Goal: Use online tool/utility: Utilize a website feature to perform a specific function

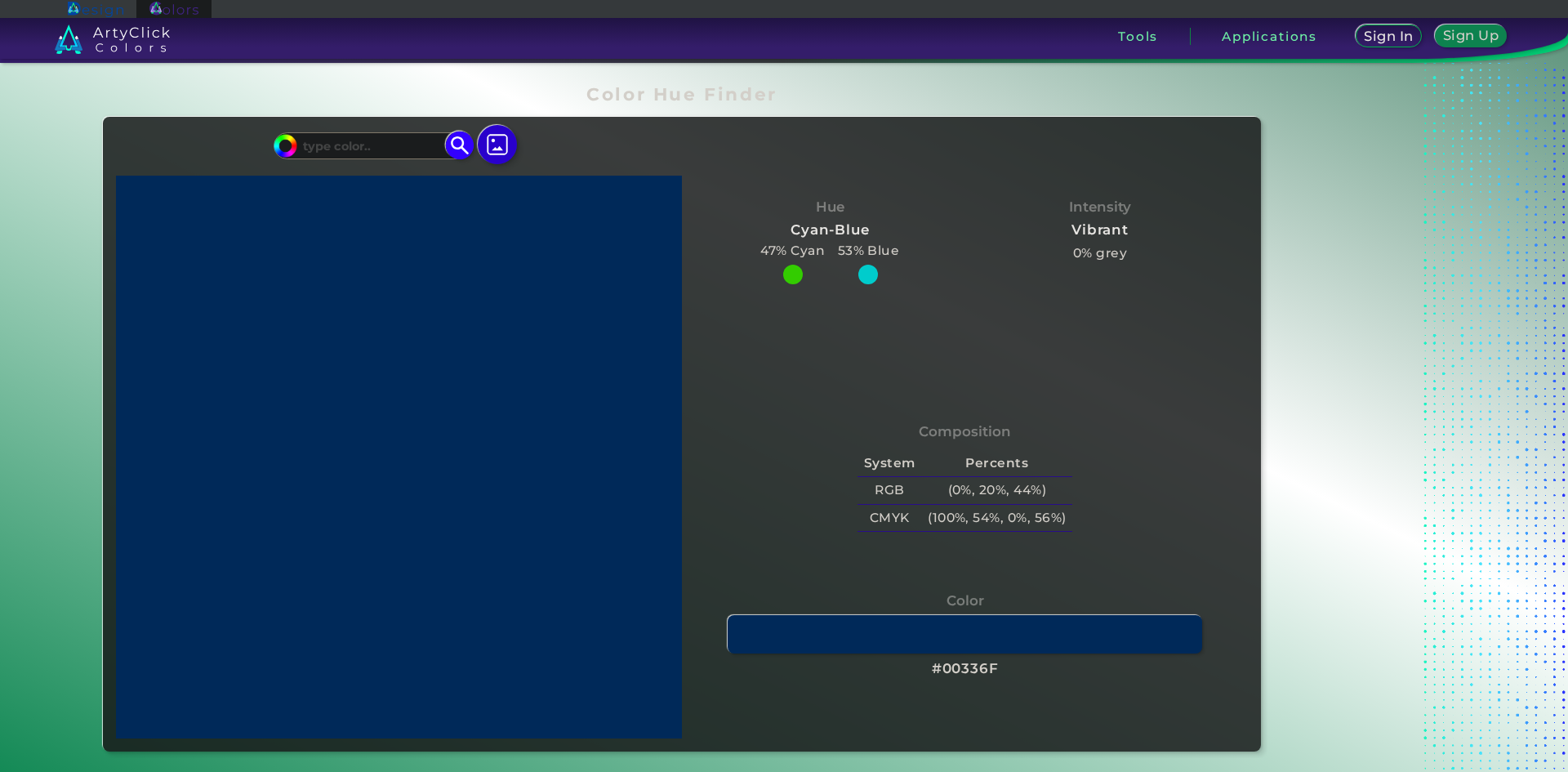
click at [283, 150] on input "#00bfff" at bounding box center [283, 143] width 20 height 20
type input "#0066ff"
type input "#0066FF"
type input "#006eff"
type input "#006EFF"
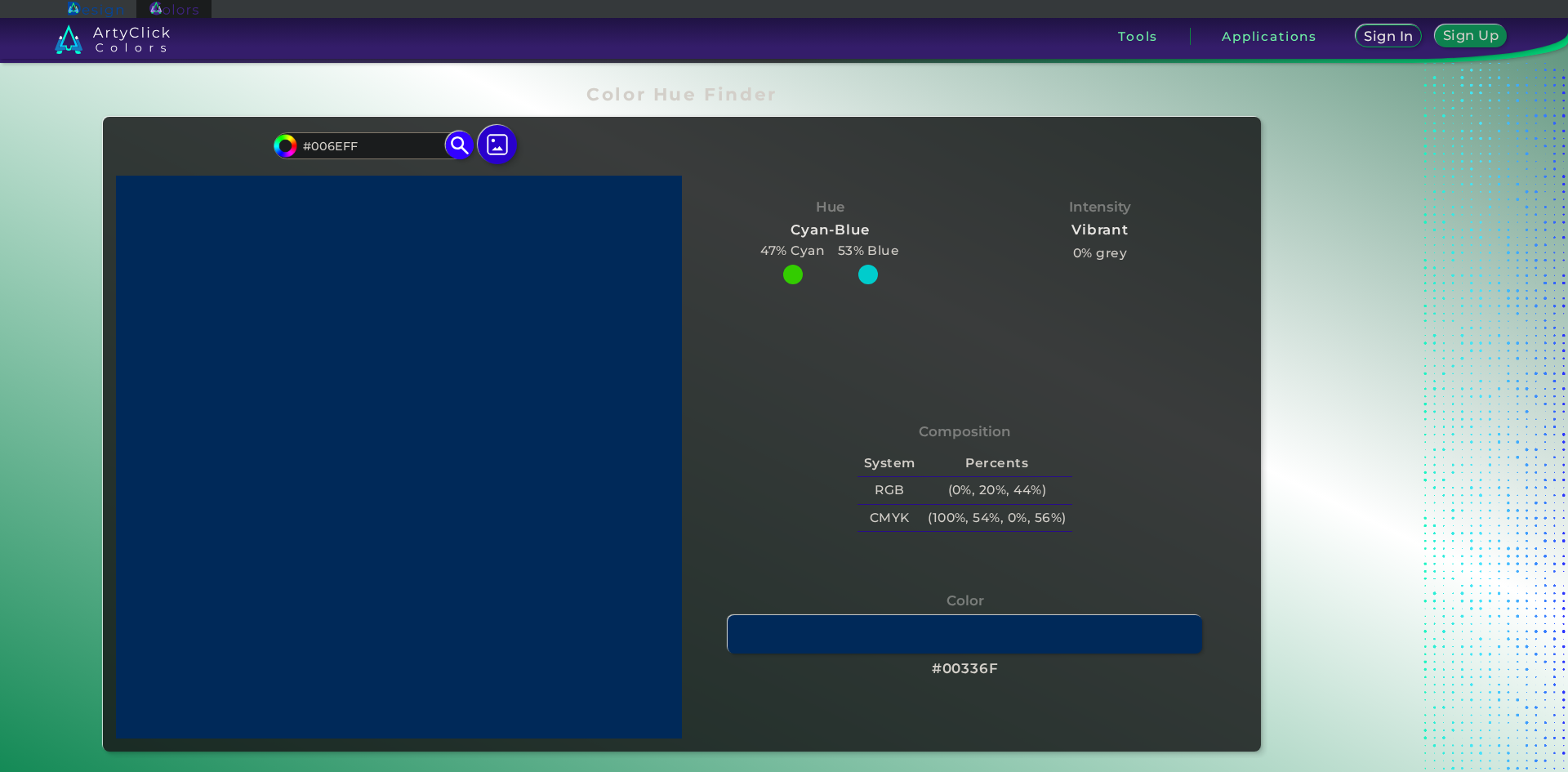
type input "#007bff"
type input "#007BFF"
type input "#0088ff"
type input "#0088FF"
type input "#0091ff"
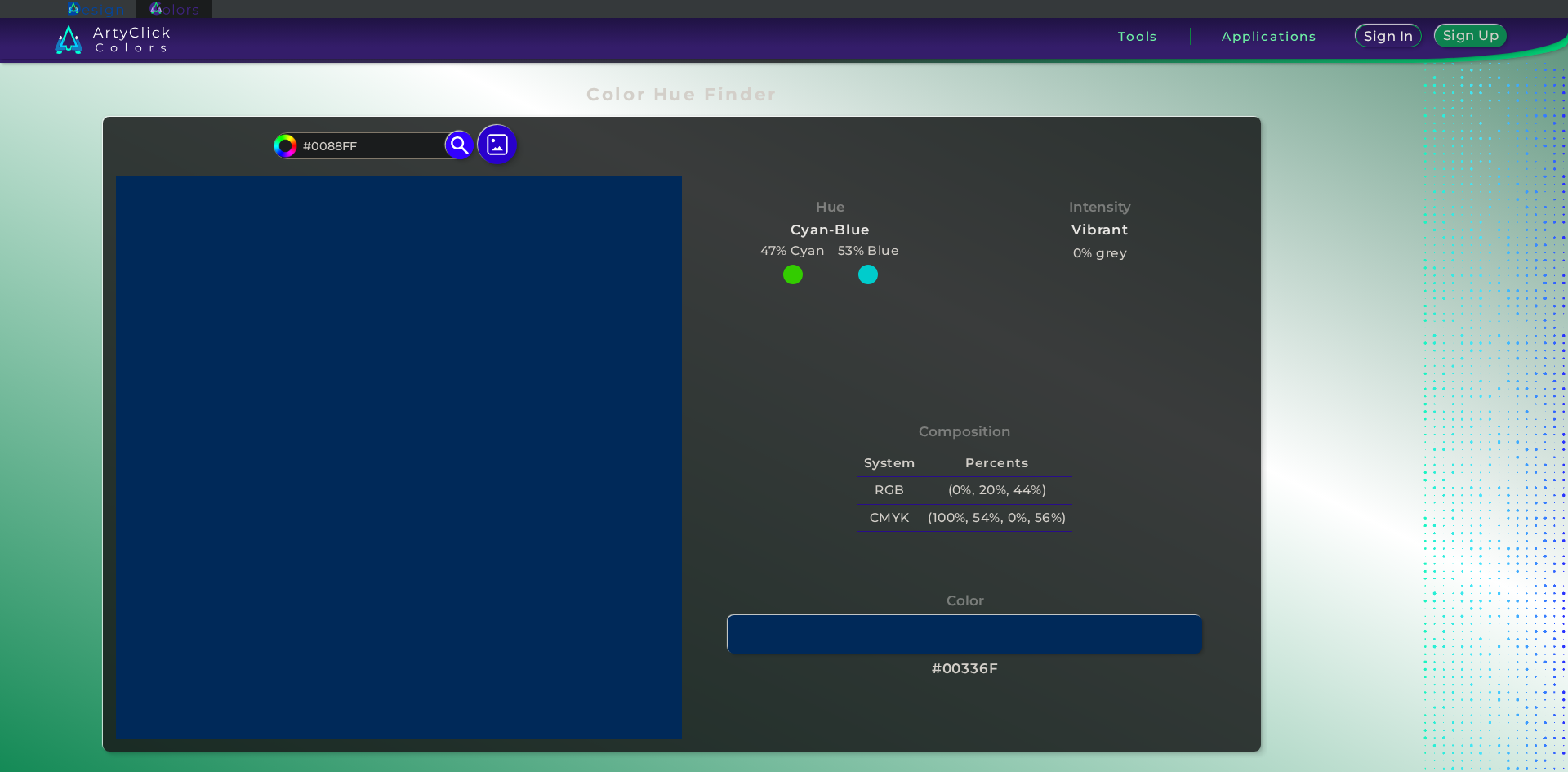
type input "#0091FF"
type input "#009dff"
type input "#009DFF"
type input "#00aaff"
type input "#00AAFF"
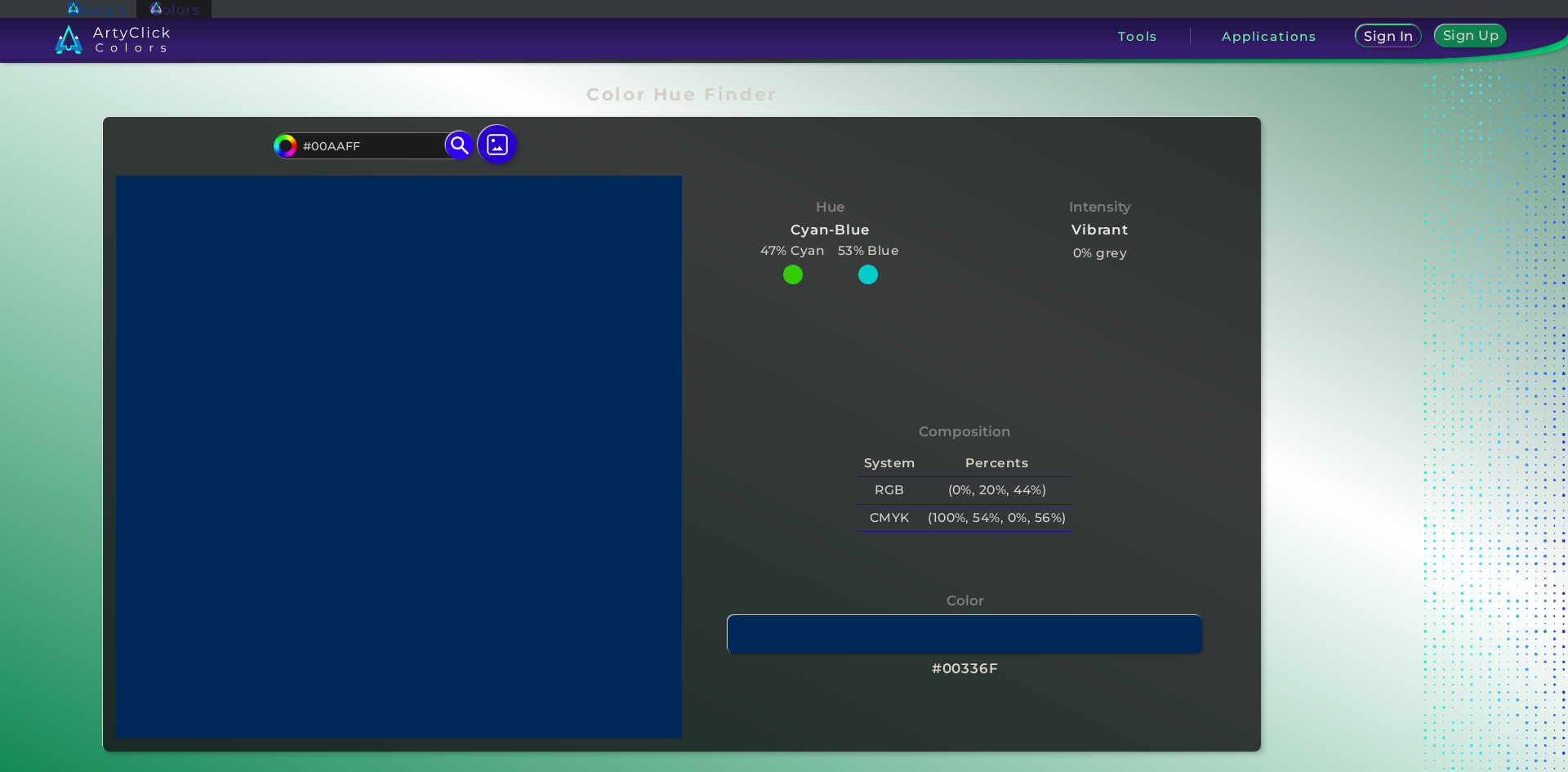
type input "#00b3ff"
type input "#00B3FF"
click at [452, 138] on img at bounding box center [461, 146] width 29 height 29
click at [452, 147] on img at bounding box center [461, 146] width 29 height 29
click at [282, 155] on img at bounding box center [284, 145] width 24 height 24
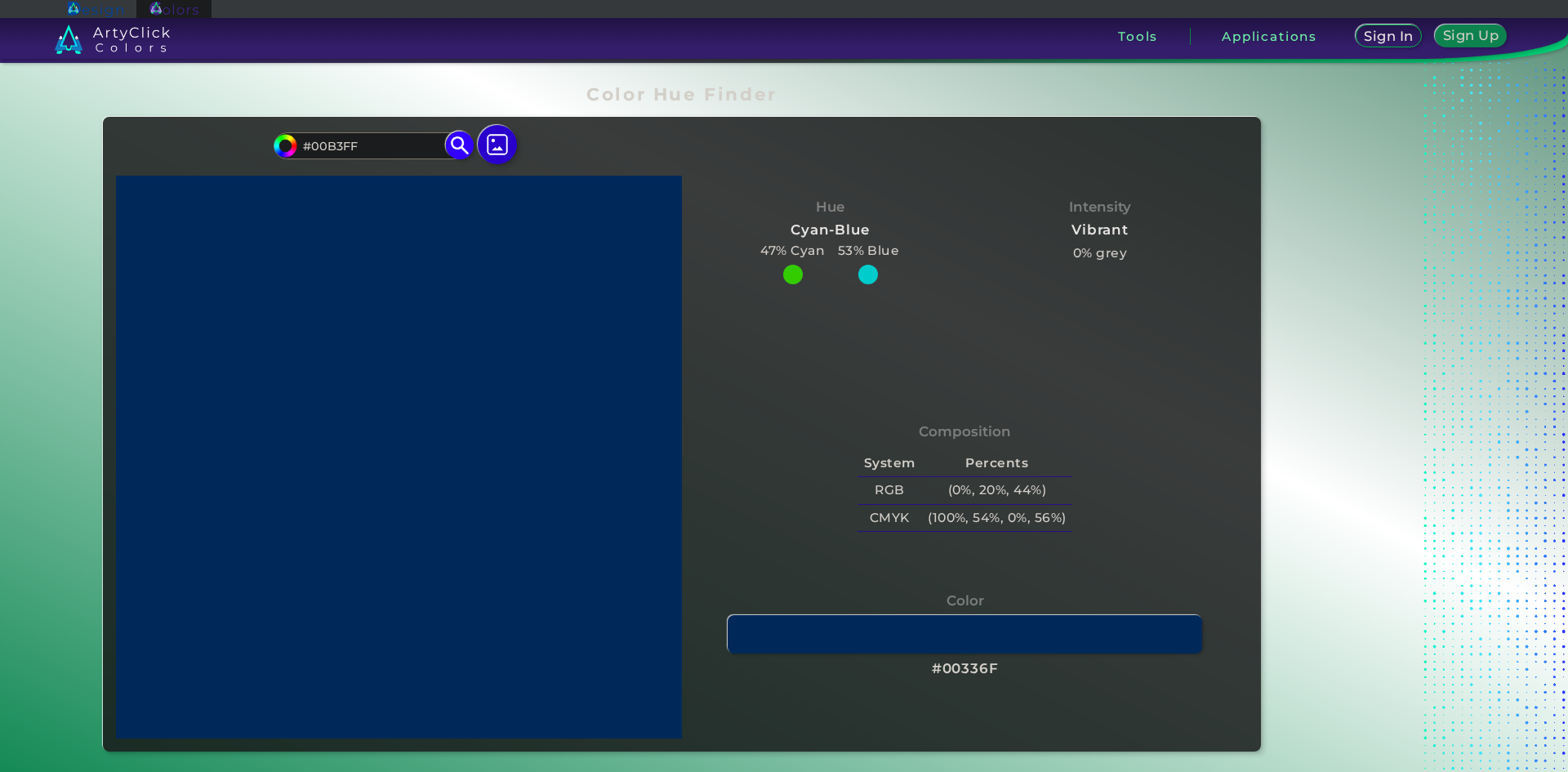
click at [276, 148] on input "#00b3ff" at bounding box center [283, 143] width 20 height 20
type input "#009dff"
type input "#009DFF"
type input "#00aaff"
type input "#00AAFF"
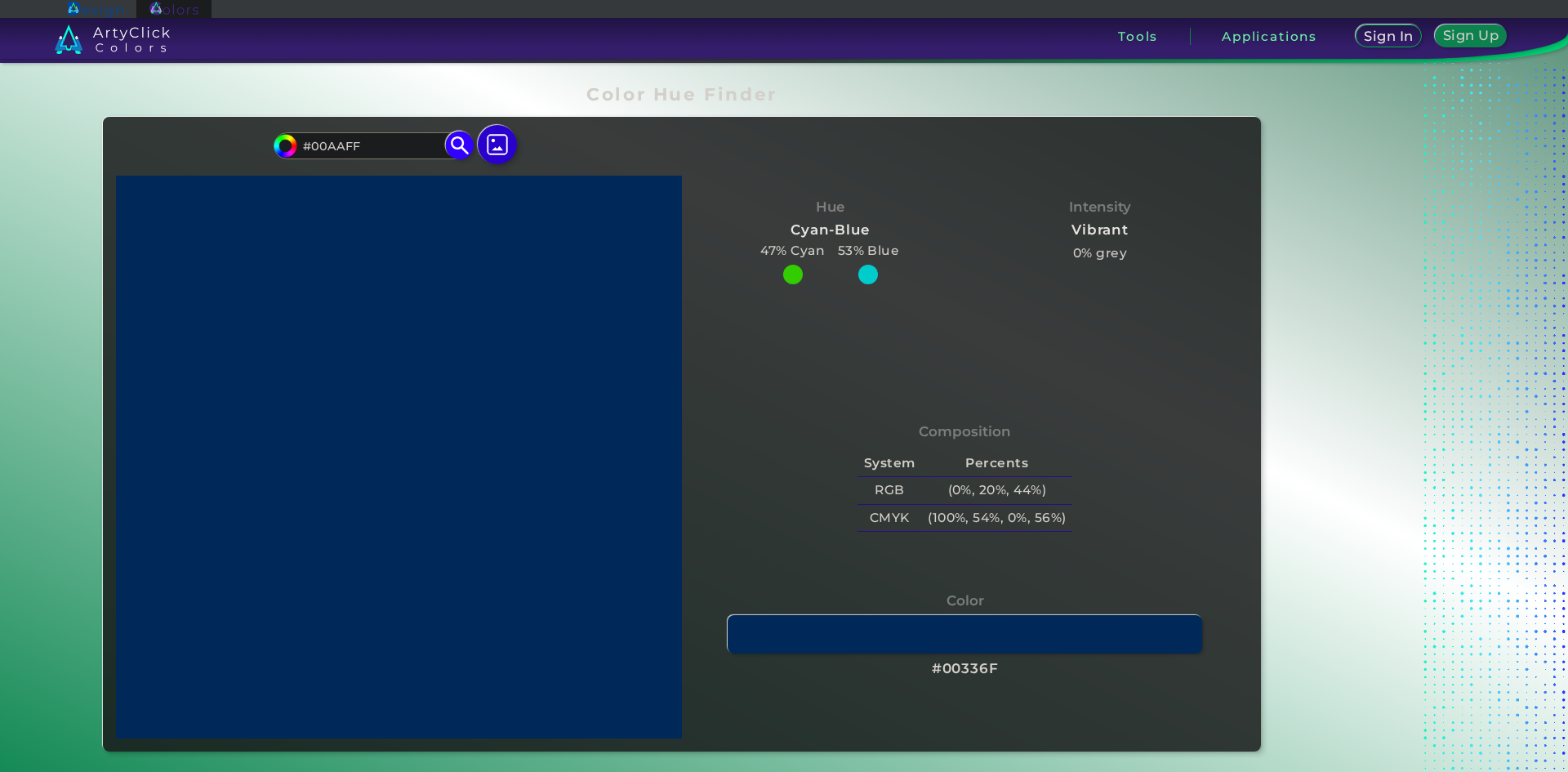
type input "#00b3ff"
type input "#00B3FF"
type input "#00bfff"
type input "#00BFFF"
type input "#00ccff"
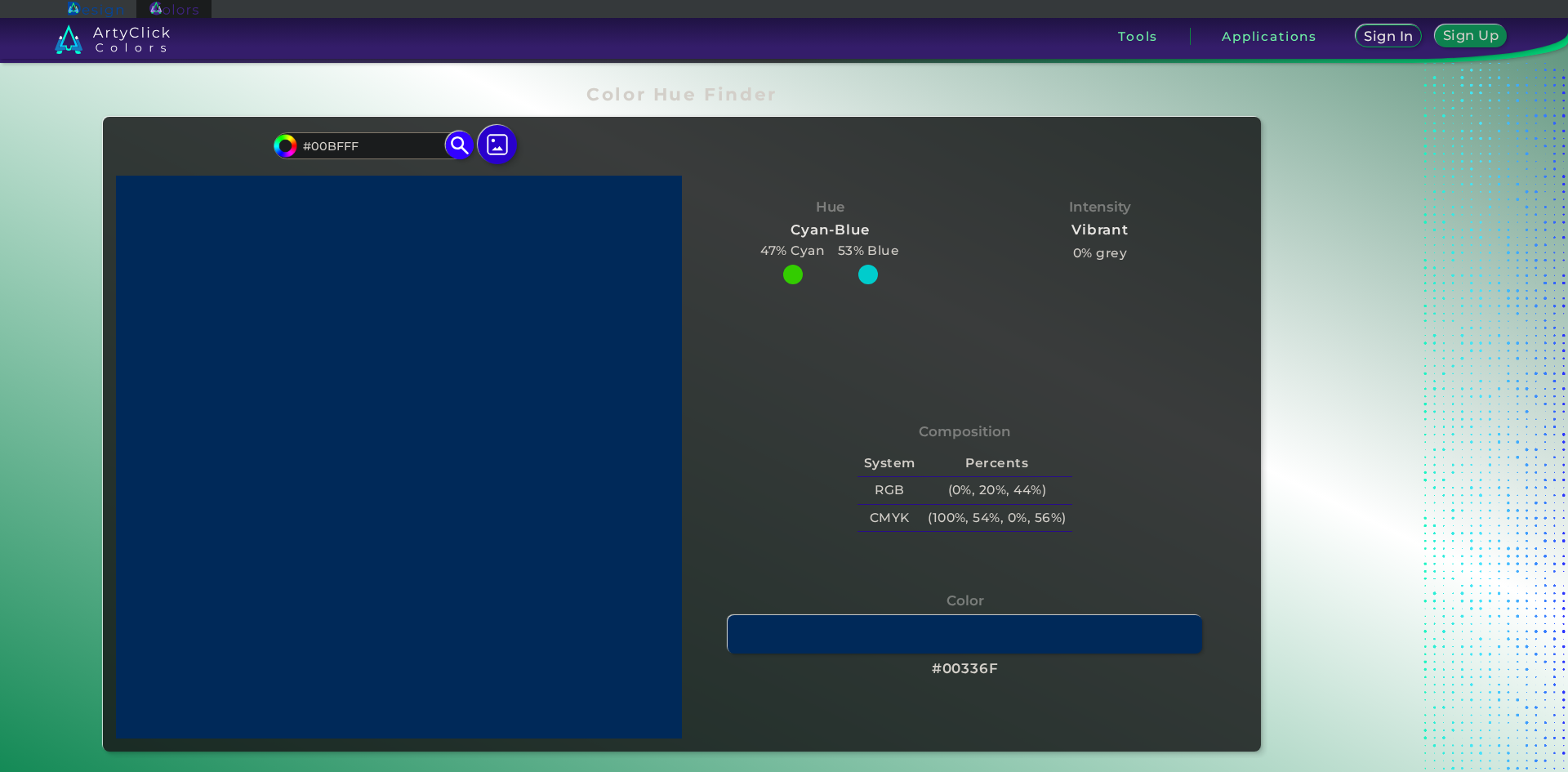
type input "#00CCFF"
type input "#00bfff"
type input "#00BFFF"
type input "#00b3ff"
type input "#00B3FF"
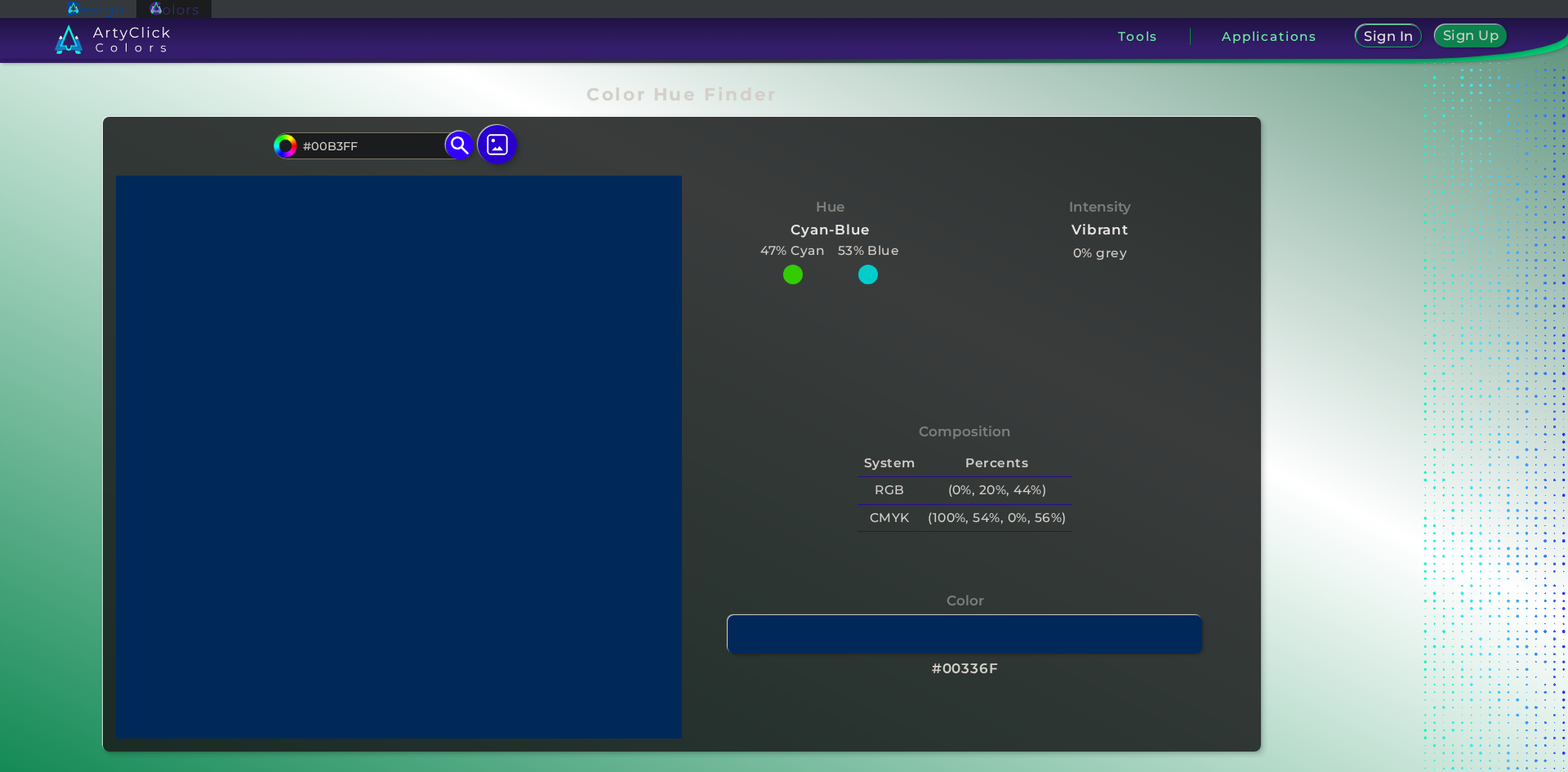
type input "#00aaff"
type input "#00AAFF"
type input "#00aaff"
click at [450, 143] on img at bounding box center [461, 146] width 29 height 29
click at [452, 147] on img at bounding box center [461, 146] width 29 height 29
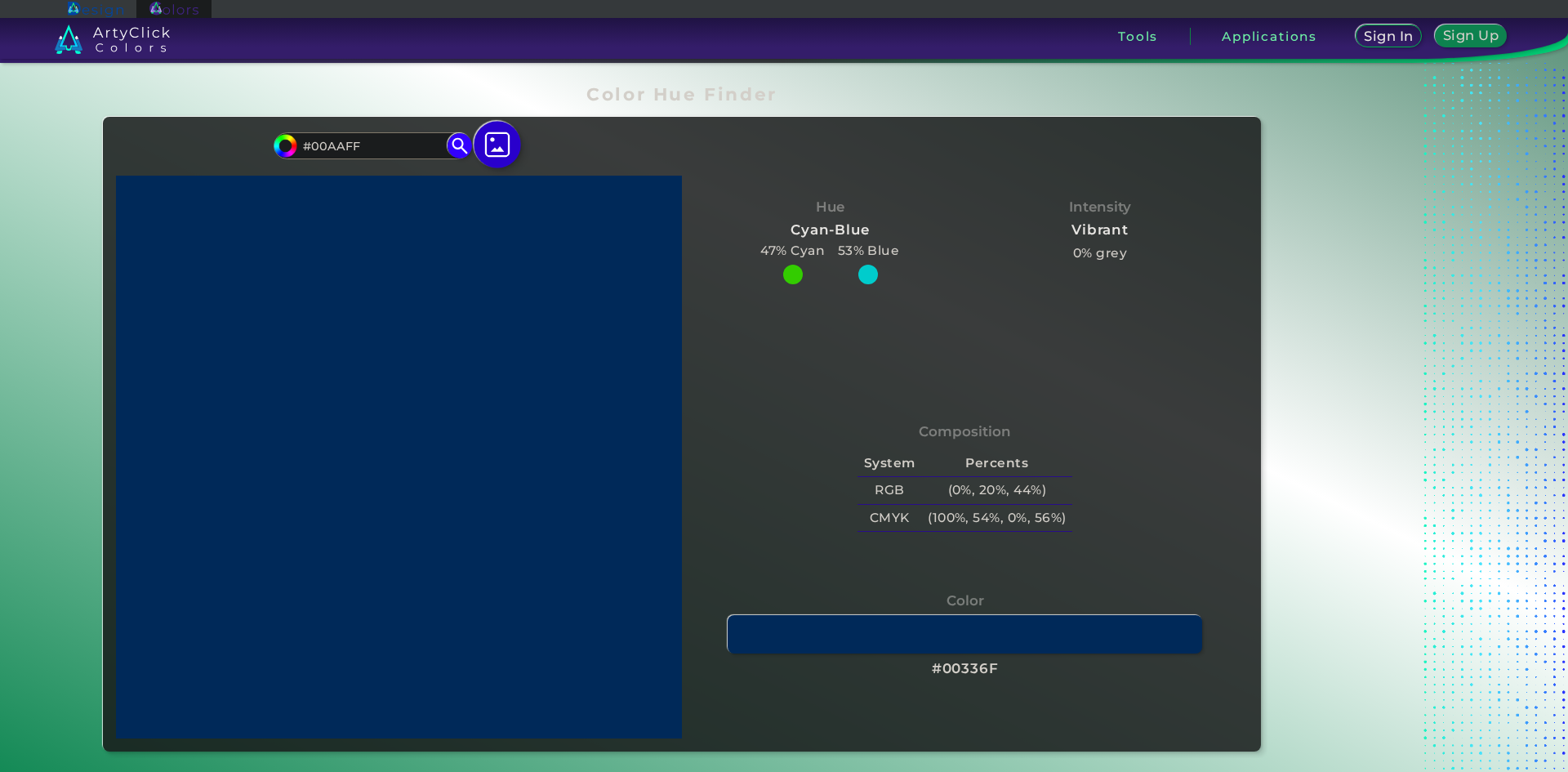
click at [500, 143] on img at bounding box center [497, 144] width 47 height 47
click at [0, 0] on input "file" at bounding box center [0, 0] width 0 height 0
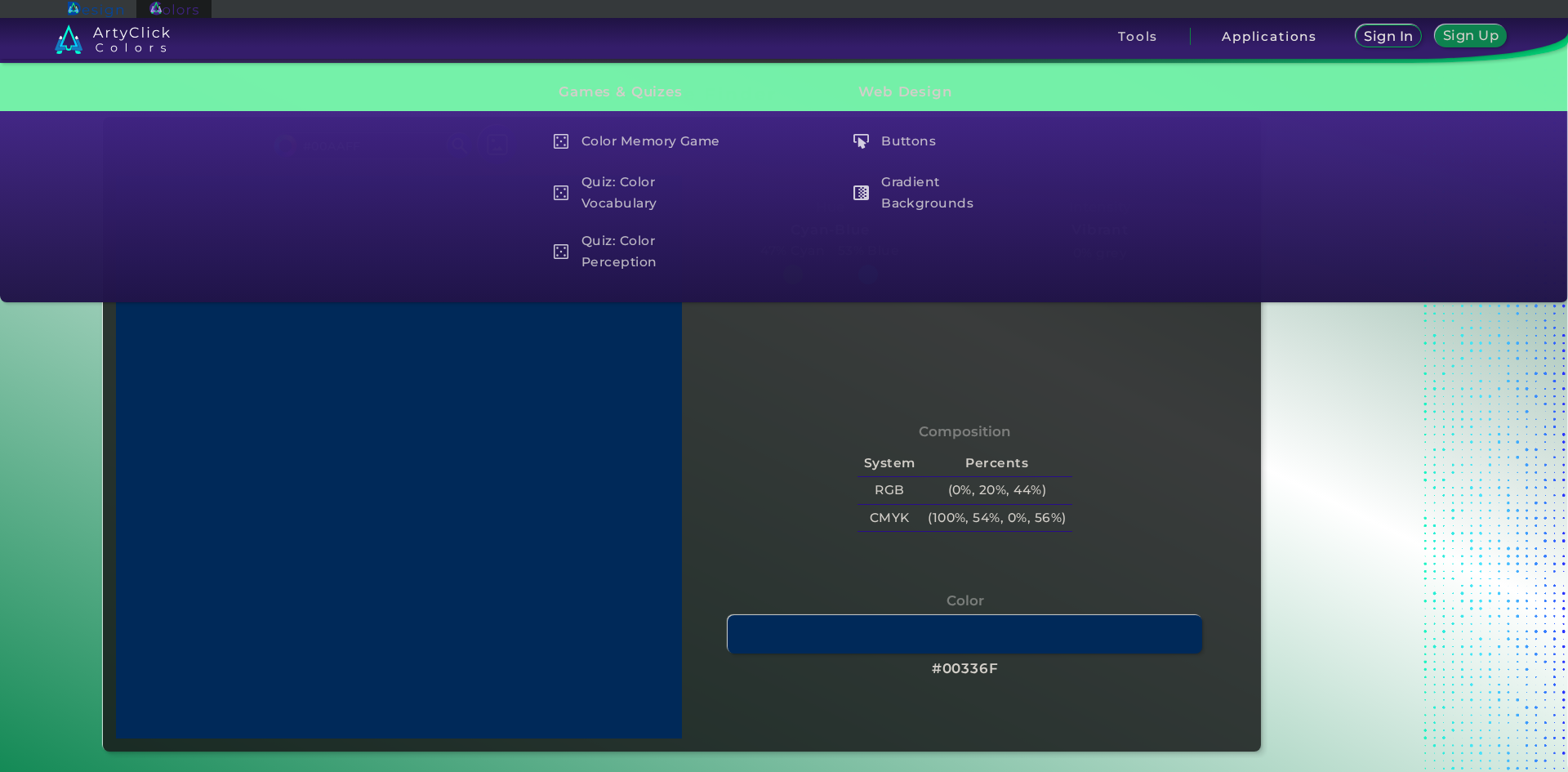
click at [786, 443] on div "Composition System Percents RGB (0%, 20%, 44%) CMYK (100%, 54%, 0%, 56%)" at bounding box center [965, 479] width 540 height 132
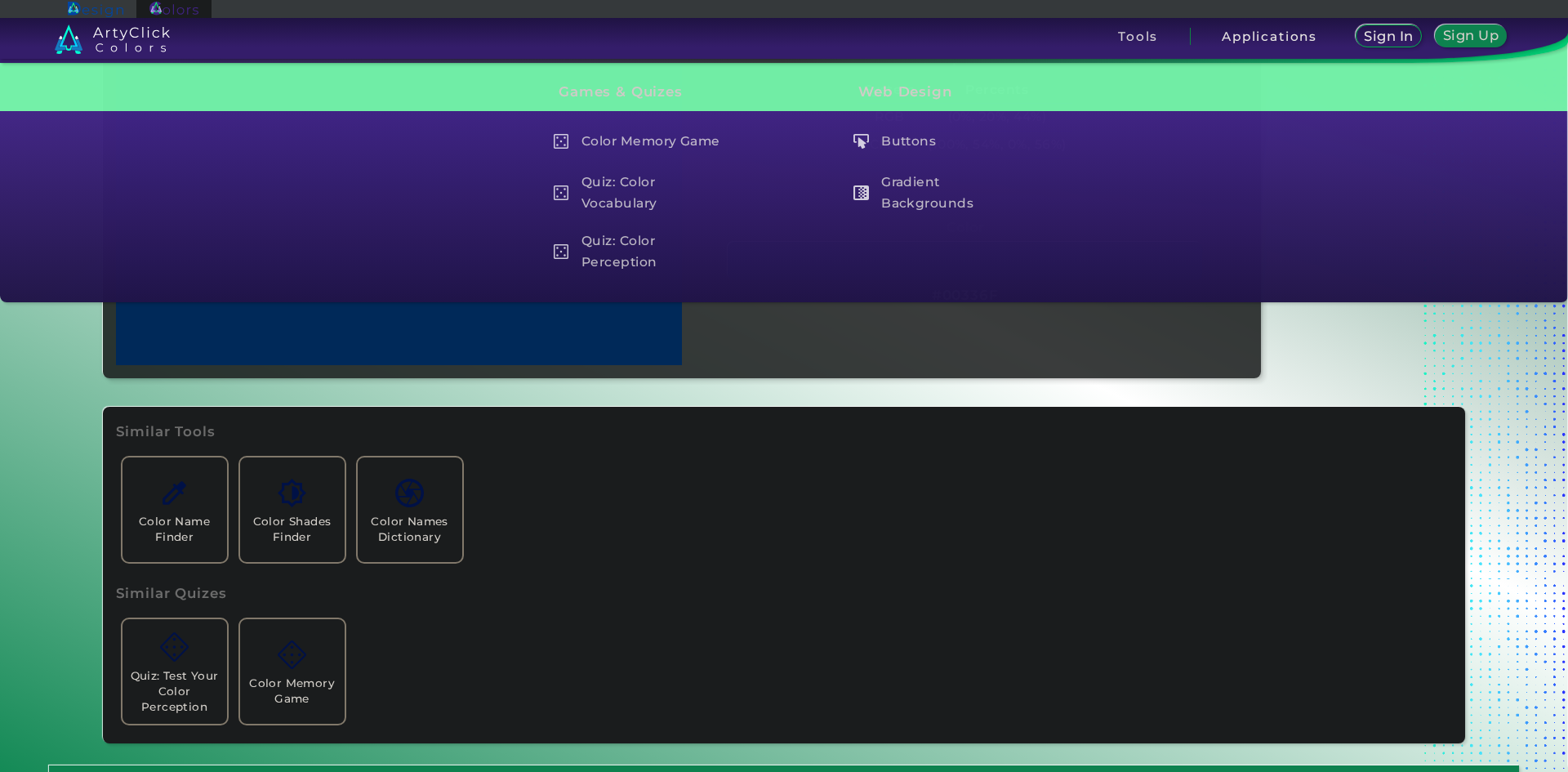
scroll to position [327, 0]
